Goal: Information Seeking & Learning: Learn about a topic

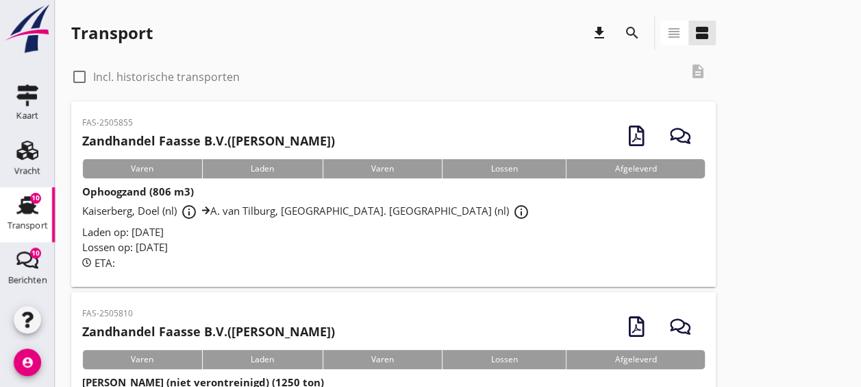
click at [513, 206] on icon "info_outline" at bounding box center [521, 212] width 16 height 16
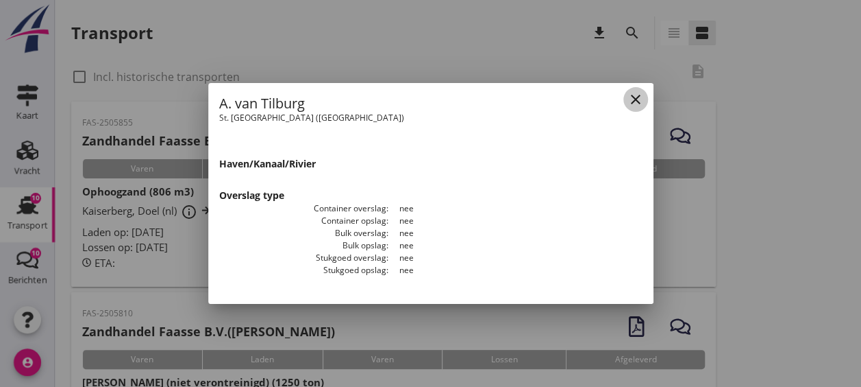
click at [632, 100] on icon "close" at bounding box center [636, 99] width 16 height 16
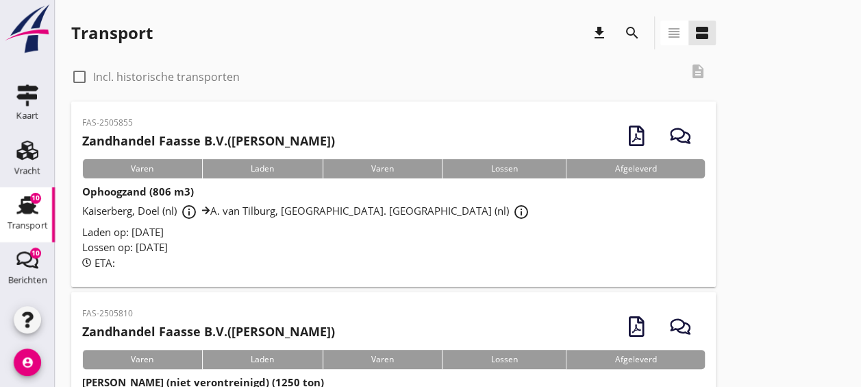
click at [255, 210] on span "Kaiserberg, Doel (nl) info_outline A. van Tilburg, [GEOGRAPHIC_DATA]. Philipsla…" at bounding box center [308, 211] width 452 height 14
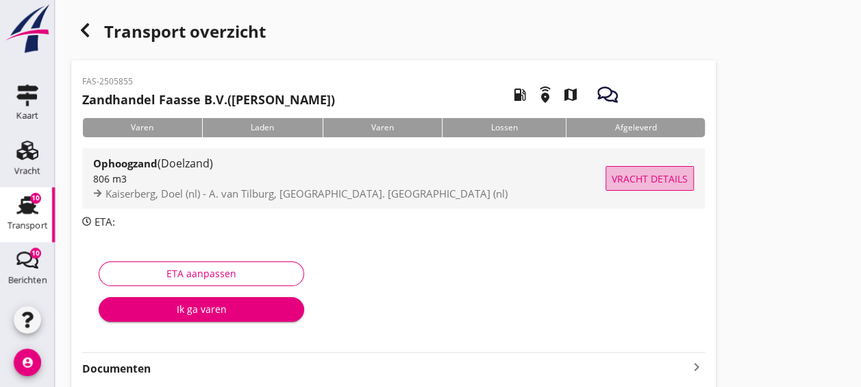
click at [617, 167] on button "Vracht details" at bounding box center [650, 178] width 88 height 25
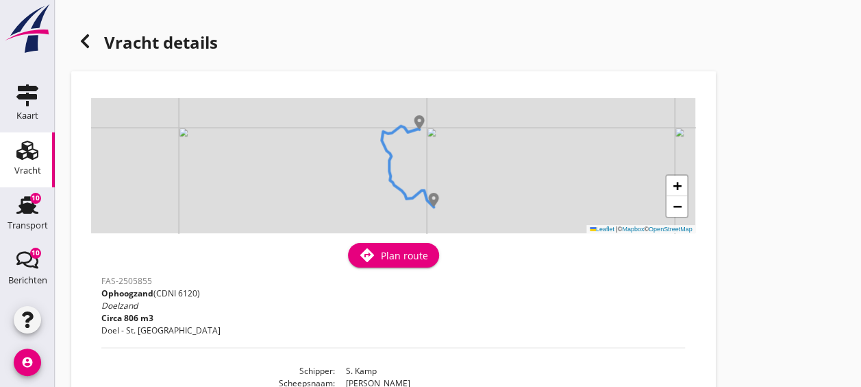
click at [418, 134] on div "+ − Leaflet | © Mapbox © OpenStreetMap" at bounding box center [393, 165] width 604 height 135
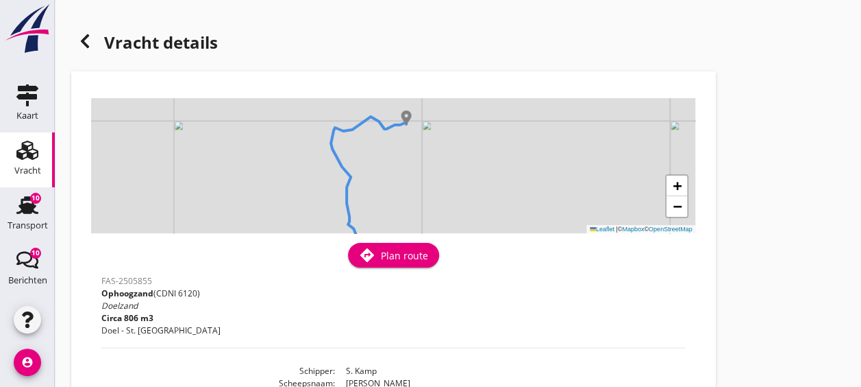
click at [407, 132] on div "+ − Leaflet | © Mapbox © OpenStreetMap" at bounding box center [393, 165] width 604 height 135
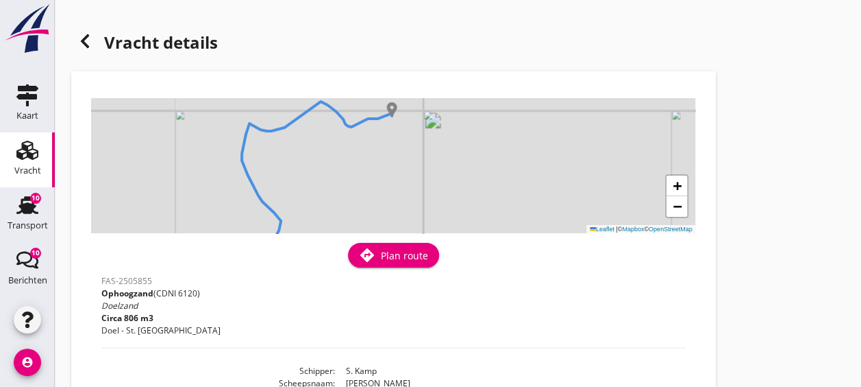
click at [387, 121] on div "+ − Leaflet | © Mapbox © OpenStreetMap" at bounding box center [393, 165] width 604 height 135
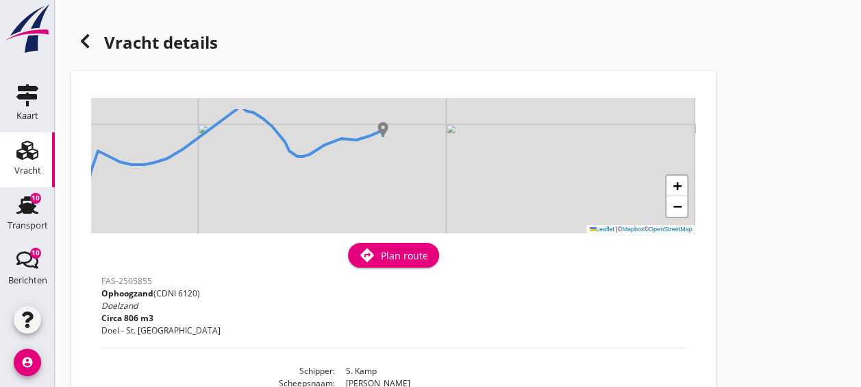
drag, startPoint x: 380, startPoint y: 122, endPoint x: 379, endPoint y: 149, distance: 27.4
click at [379, 149] on div "+ − Leaflet | © Mapbox © OpenStreetMap" at bounding box center [393, 165] width 604 height 135
click at [375, 145] on div "+ − Leaflet | © Mapbox © OpenStreetMap" at bounding box center [393, 165] width 604 height 135
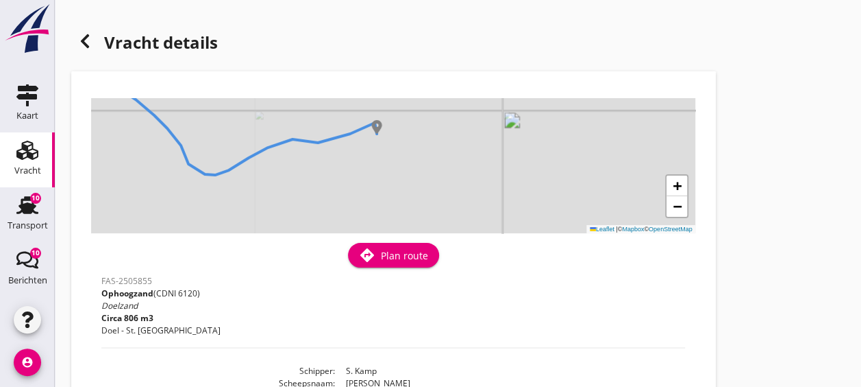
click at [375, 145] on div "+ − Leaflet | © Mapbox © OpenStreetMap" at bounding box center [393, 165] width 604 height 135
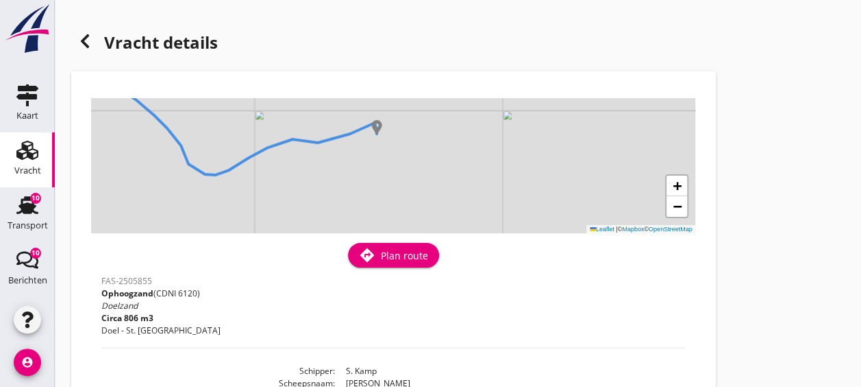
click at [375, 145] on div "+ − Leaflet | © Mapbox © OpenStreetMap" at bounding box center [393, 165] width 604 height 135
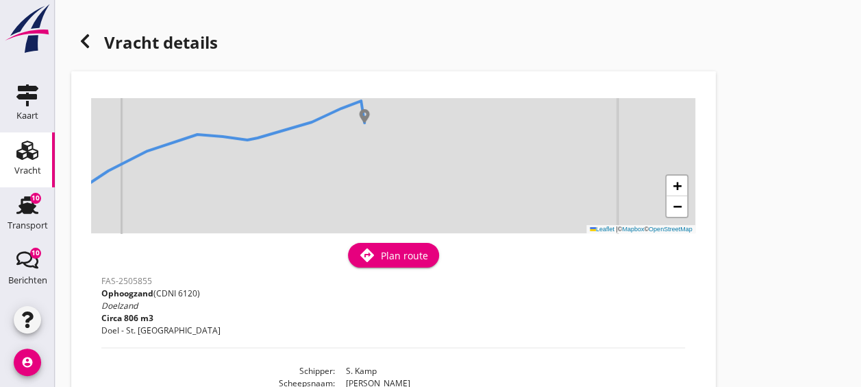
click at [375, 145] on div "+ − Leaflet | © Mapbox © OpenStreetMap" at bounding box center [393, 165] width 604 height 135
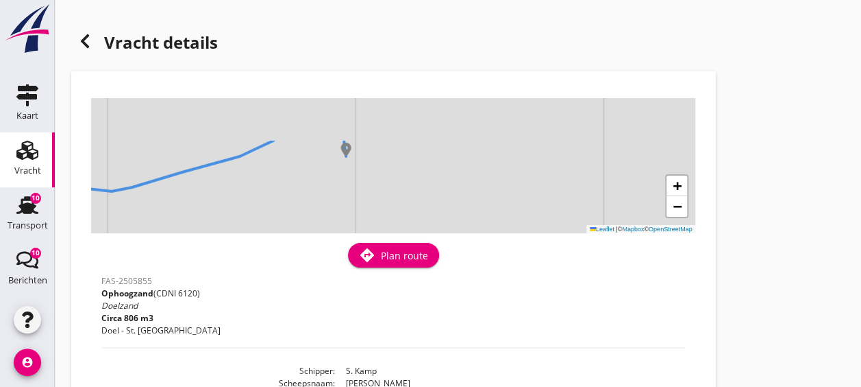
drag, startPoint x: 321, startPoint y: 126, endPoint x: 327, endPoint y: 182, distance: 56.5
click at [327, 182] on div "+ − Leaflet | © Mapbox © OpenStreetMap" at bounding box center [393, 165] width 604 height 135
click at [343, 173] on div "+ − Leaflet | © Mapbox © OpenStreetMap" at bounding box center [393, 165] width 604 height 135
